Goal: Information Seeking & Learning: Find specific fact

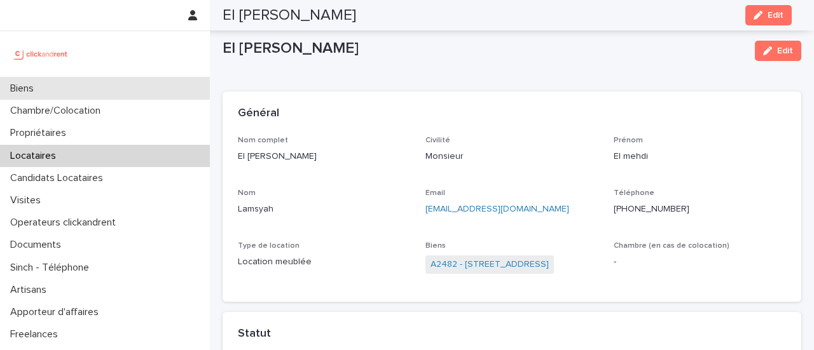
scroll to position [533, 0]
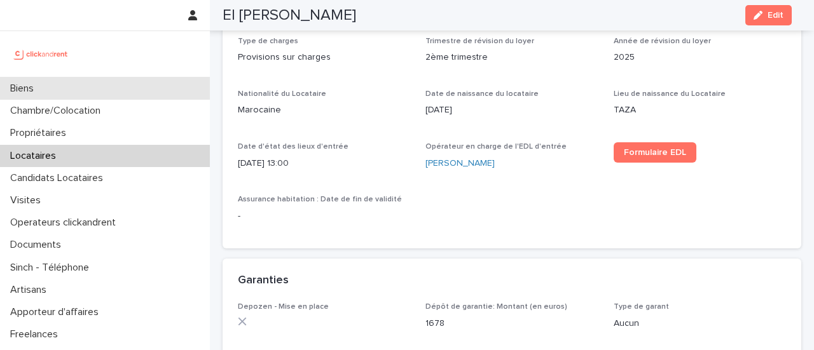
click at [65, 82] on div "Biens" at bounding box center [105, 89] width 210 height 22
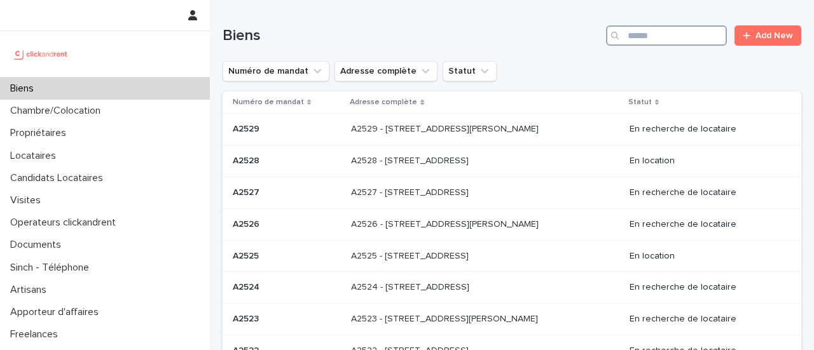
click at [633, 31] on input "Search" at bounding box center [666, 35] width 121 height 20
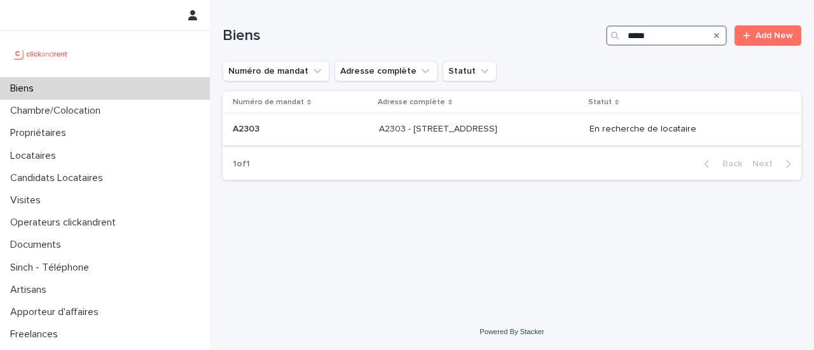
type input "*****"
click at [576, 136] on div "A2303 - [STREET_ADDRESS][GEOGRAPHIC_DATA] A2303 - [STREET_ADDRESS]" at bounding box center [479, 129] width 200 height 21
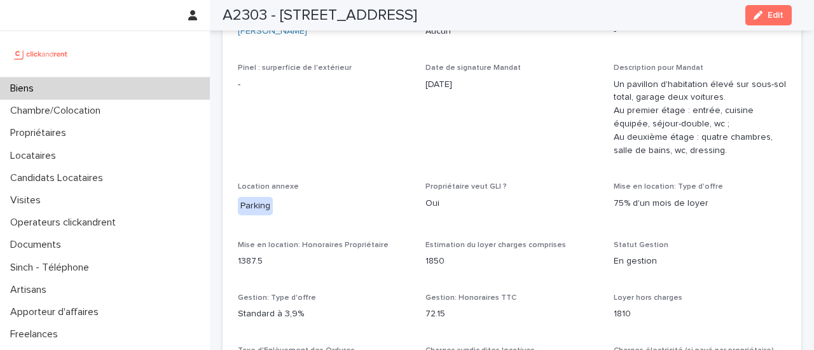
scroll to position [828, 0]
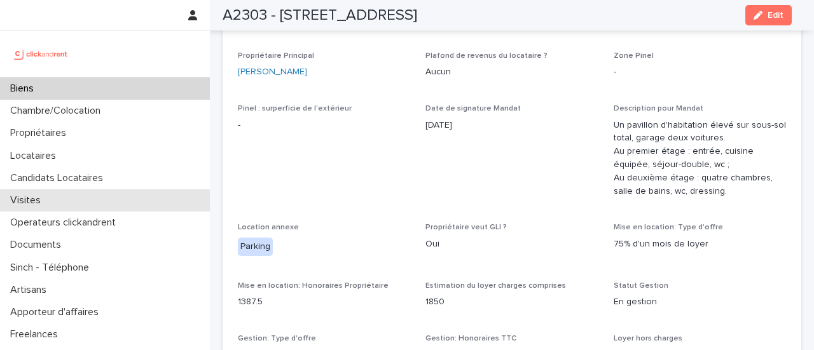
click at [39, 203] on p "Visites" at bounding box center [28, 201] width 46 height 12
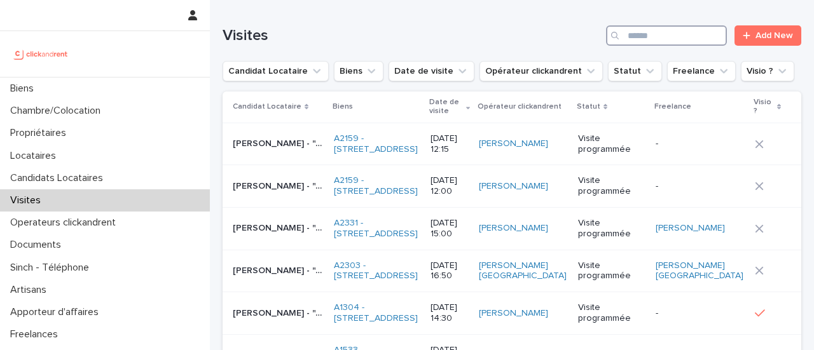
click at [650, 38] on input "Search" at bounding box center [666, 35] width 121 height 20
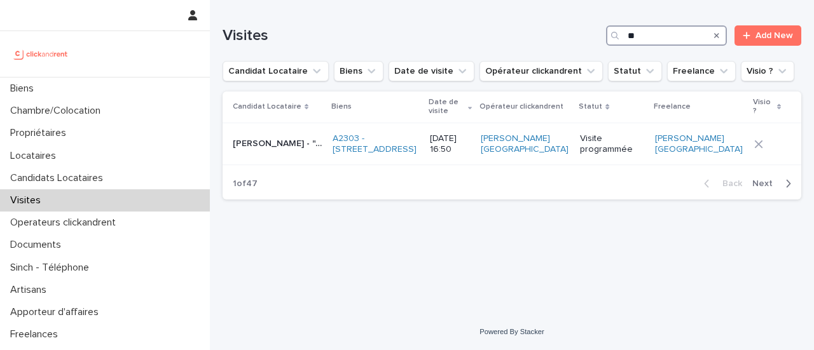
type input "*"
type input "**********"
click at [276, 148] on p "[PERSON_NAME] - "A2303 - [STREET_ADDRESS]"" at bounding box center [279, 142] width 92 height 13
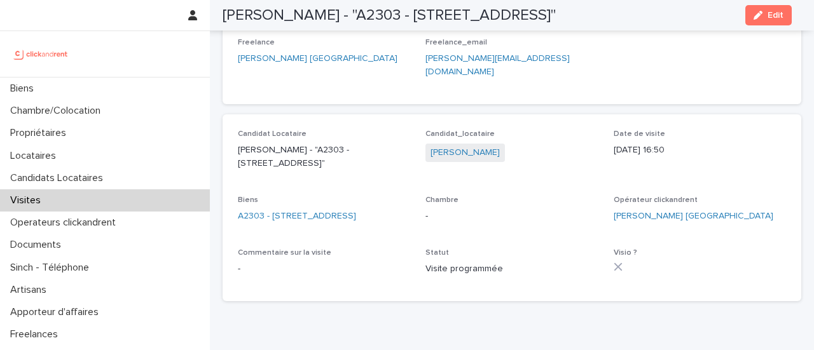
scroll to position [236, 0]
click at [448, 145] on link "[PERSON_NAME]" at bounding box center [464, 151] width 69 height 13
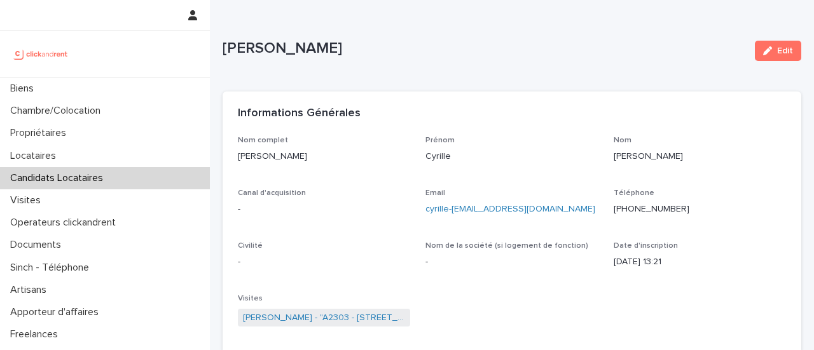
click at [629, 212] on p "[PHONE_NUMBER]" at bounding box center [699, 209] width 172 height 13
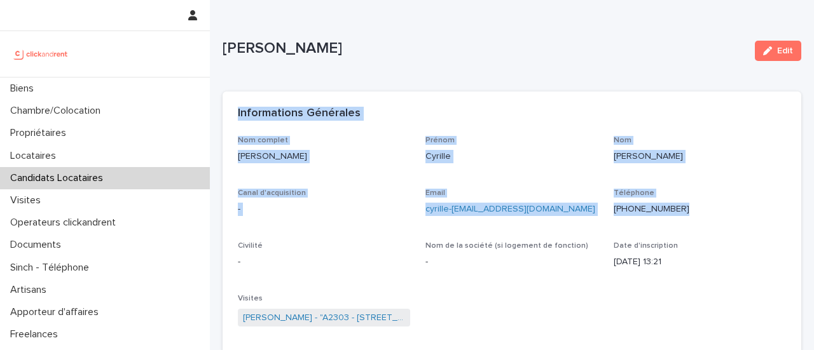
drag, startPoint x: 629, startPoint y: 212, endPoint x: 636, endPoint y: 133, distance: 78.5
click at [636, 133] on section "Informations Générales Nom complet [PERSON_NAME] Prénom [PERSON_NAME] Nom Yao C…" at bounding box center [511, 223] width 578 height 263
click at [642, 210] on p "[PHONE_NUMBER]" at bounding box center [699, 209] width 172 height 13
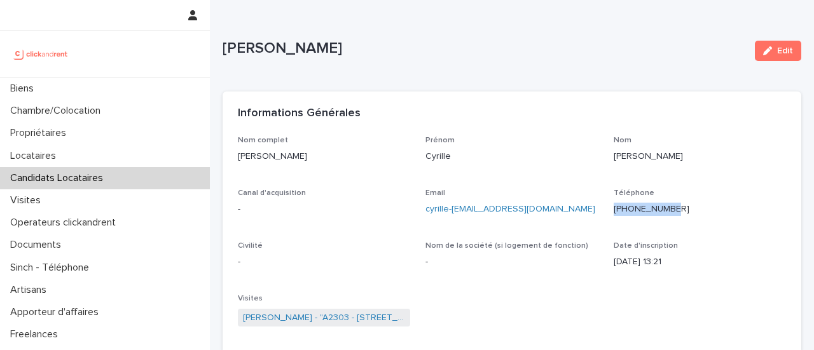
drag, startPoint x: 603, startPoint y: 208, endPoint x: 711, endPoint y: 216, distance: 107.7
click at [711, 216] on div "Nom complet [PERSON_NAME] Prénom [PERSON_NAME] Nom Yao Canal d'acquisition - Em…" at bounding box center [512, 238] width 548 height 204
copy p "[PHONE_NUMBER]"
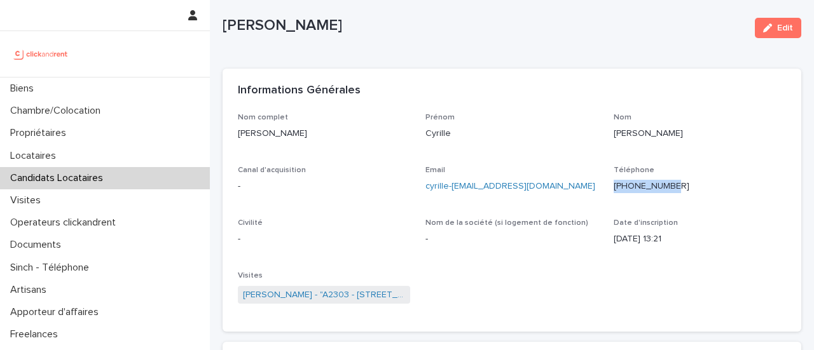
scroll to position [22, 0]
click at [463, 265] on div "Nom complet [PERSON_NAME] Prénom [PERSON_NAME] Nom Yao Canal d'acquisition - Em…" at bounding box center [512, 216] width 548 height 204
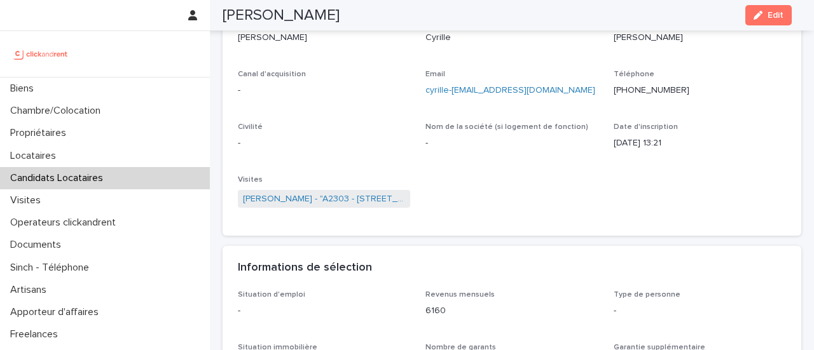
scroll to position [0, 0]
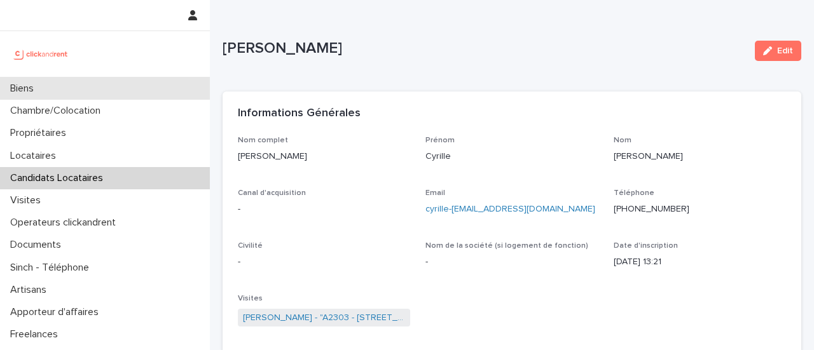
click at [53, 82] on div "Biens" at bounding box center [105, 89] width 210 height 22
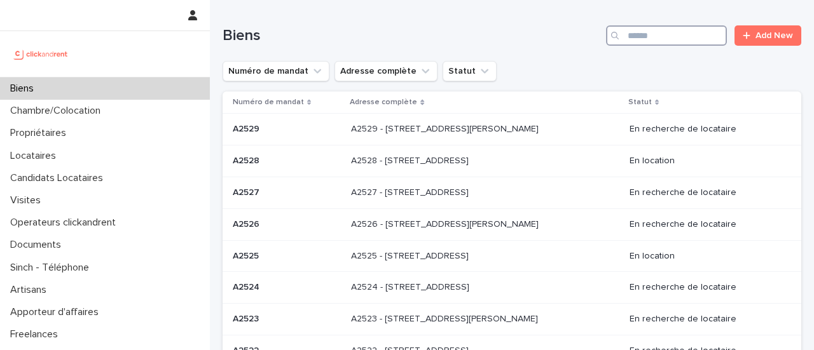
click at [667, 35] on input "Search" at bounding box center [666, 35] width 121 height 20
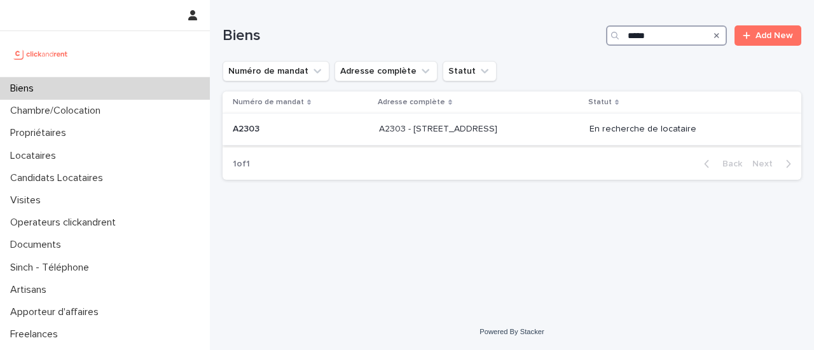
type input "*****"
click at [542, 123] on div "A2303 - [STREET_ADDRESS][GEOGRAPHIC_DATA] A2303 - [STREET_ADDRESS]" at bounding box center [479, 129] width 200 height 21
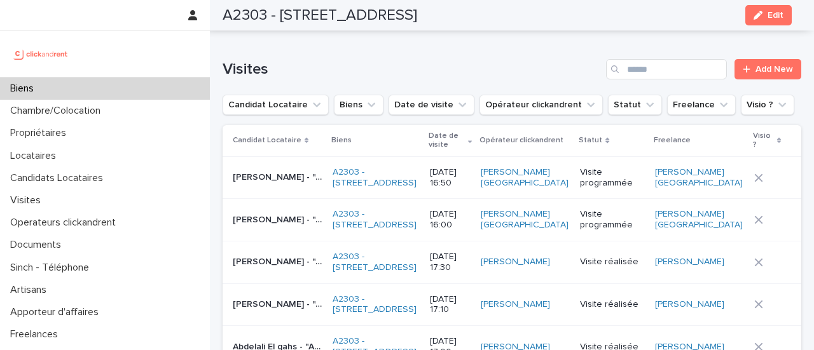
scroll to position [5016, 0]
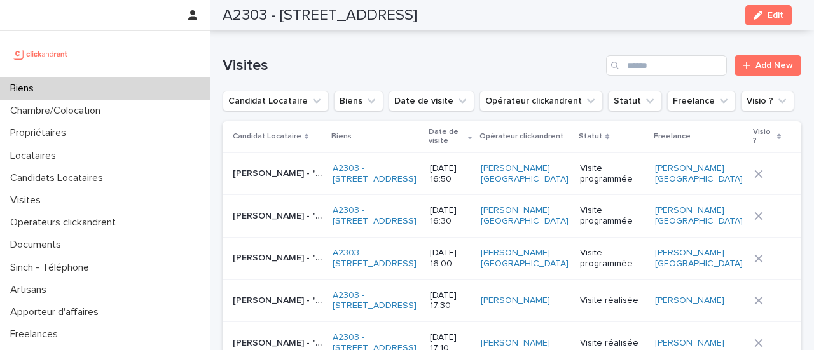
click at [67, 93] on div "Biens" at bounding box center [105, 89] width 210 height 22
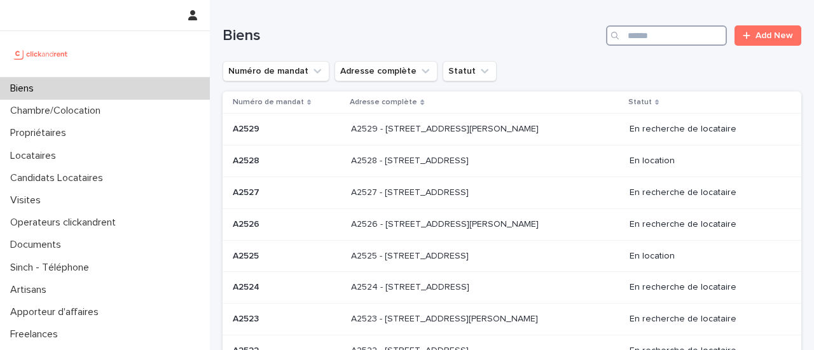
click at [630, 36] on input "Search" at bounding box center [666, 35] width 121 height 20
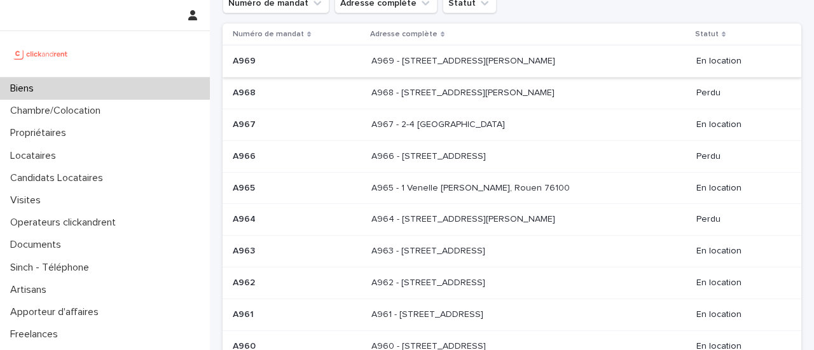
scroll to position [222, 0]
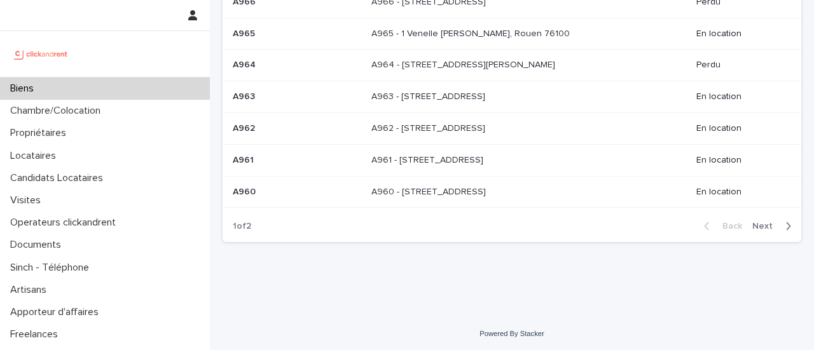
type input "***"
click at [755, 226] on span "Next" at bounding box center [766, 226] width 28 height 9
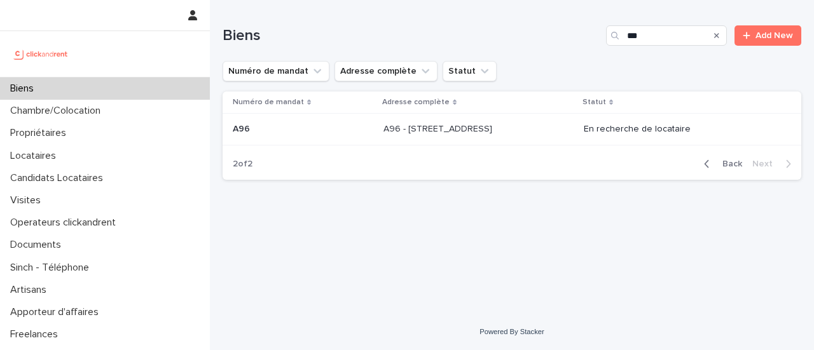
click at [513, 137] on div "A96 - [STREET_ADDRESS] - [STREET_ADDRESS]" at bounding box center [478, 129] width 190 height 21
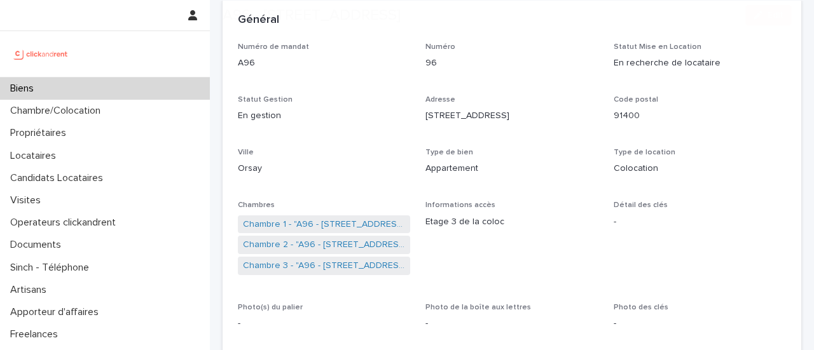
scroll to position [114, 0]
